Goal: Task Accomplishment & Management: Manage account settings

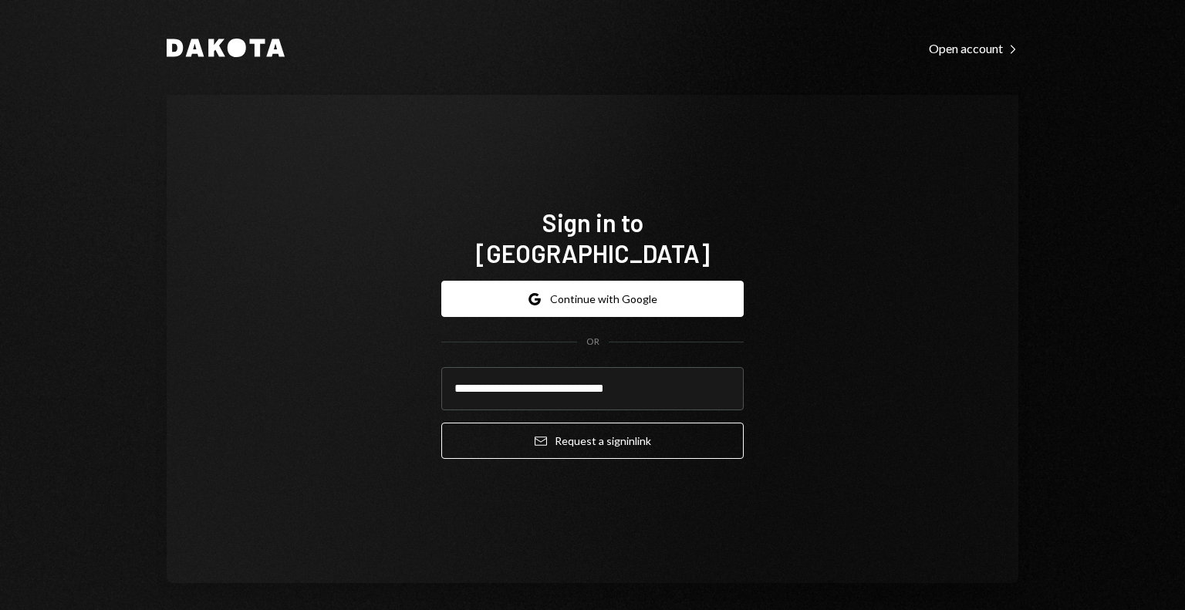
scroll to position [9, 0]
type input "**********"
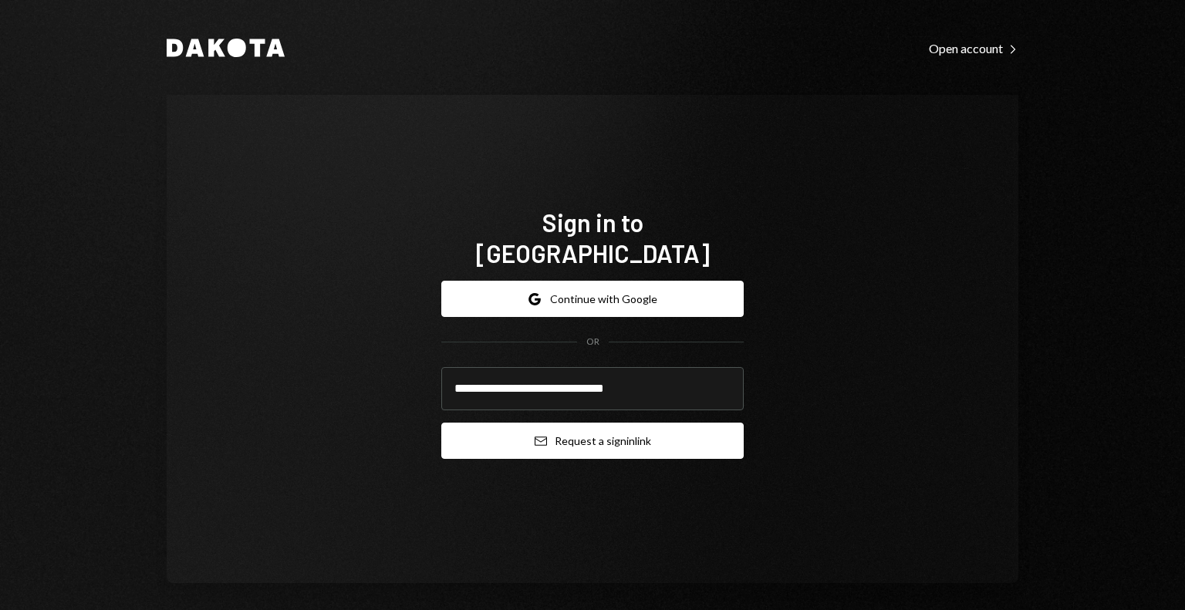
click at [596, 429] on button "Email Request a sign in link" at bounding box center [592, 441] width 302 height 36
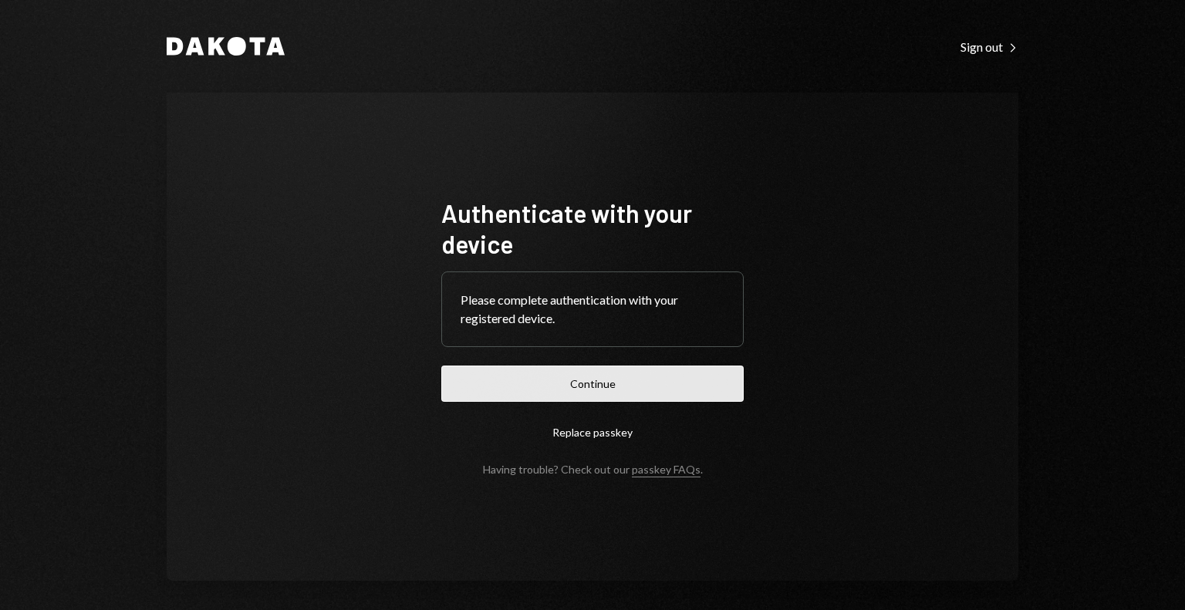
click at [653, 382] on button "Continue" at bounding box center [592, 384] width 302 height 36
